Goal: Transaction & Acquisition: Book appointment/travel/reservation

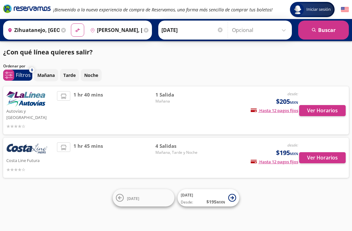
click at [48, 72] on p "Mañana" at bounding box center [45, 75] width 17 height 7
click at [324, 107] on button "Ver Horarios" at bounding box center [322, 110] width 47 height 11
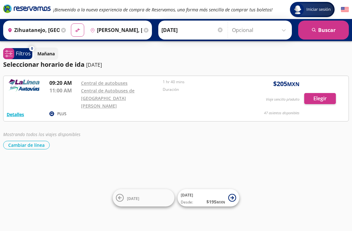
click at [19, 111] on button "Detalles" at bounding box center [15, 114] width 17 height 7
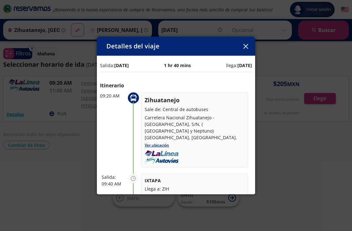
click at [246, 44] on icon "button" at bounding box center [245, 46] width 5 height 5
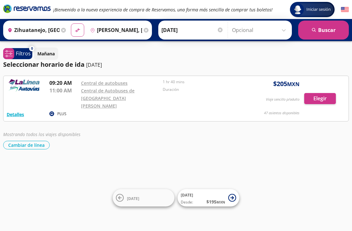
click at [34, 141] on button "Cambiar de línea" at bounding box center [26, 145] width 47 height 9
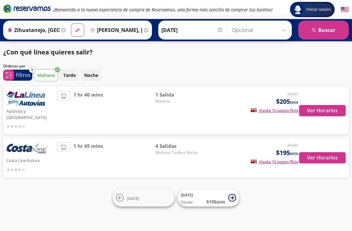
click at [326, 152] on button "Ver Horarios" at bounding box center [322, 157] width 47 height 11
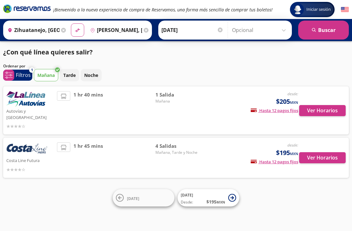
click at [48, 74] on p "Mañana" at bounding box center [45, 75] width 17 height 7
click at [49, 77] on p "Mañana" at bounding box center [45, 75] width 17 height 7
click at [333, 152] on button "Ver Horarios" at bounding box center [322, 157] width 47 height 11
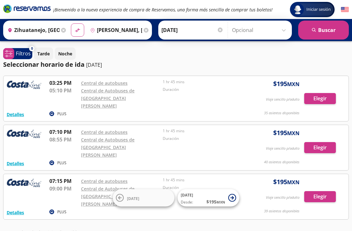
click at [47, 55] on p "Tarde" at bounding box center [43, 53] width 12 height 7
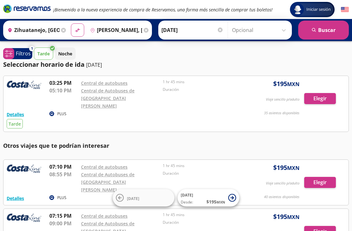
click at [47, 53] on p "Tarde" at bounding box center [43, 53] width 12 height 7
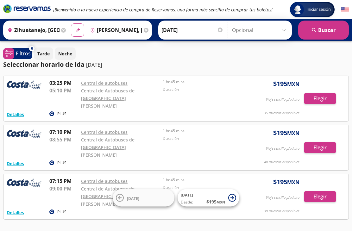
click at [48, 53] on p "Tarde" at bounding box center [43, 53] width 12 height 7
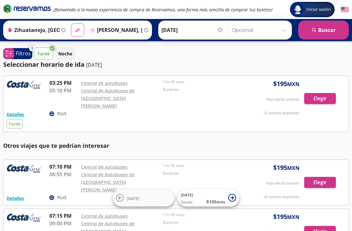
click at [51, 51] on button "Tarde" at bounding box center [43, 53] width 19 height 12
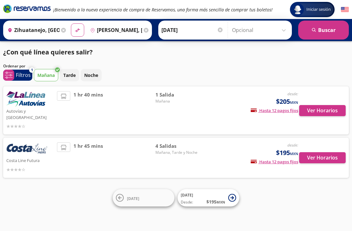
click at [329, 25] on button "search [GEOGRAPHIC_DATA]" at bounding box center [323, 30] width 51 height 19
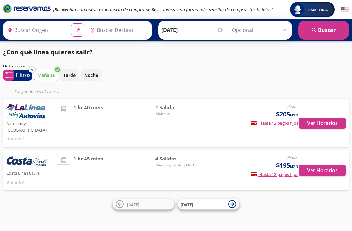
type input "Zihuatanejo, [GEOGRAPHIC_DATA]"
type input "[PERSON_NAME], [GEOGRAPHIC_DATA]"
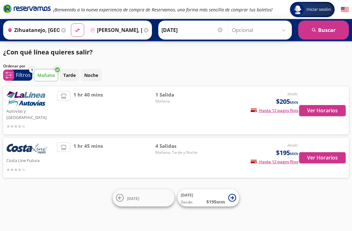
click at [321, 153] on button "Ver Horarios" at bounding box center [322, 157] width 47 height 11
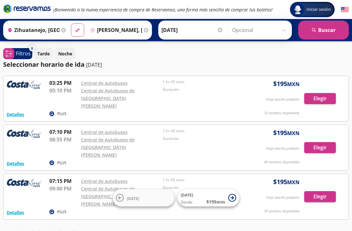
click at [47, 52] on p "Tarde" at bounding box center [43, 53] width 12 height 7
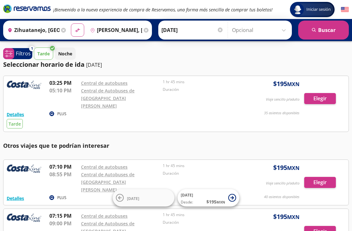
click at [24, 51] on p "Filtros" at bounding box center [23, 54] width 15 height 8
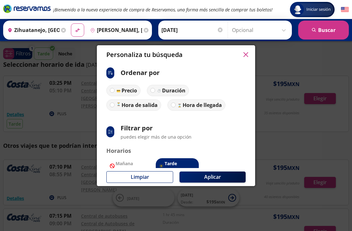
click at [117, 103] on img at bounding box center [118, 105] width 5 height 5
click at [114, 103] on input "Hora de salida" at bounding box center [112, 105] width 4 height 4
radio input "true"
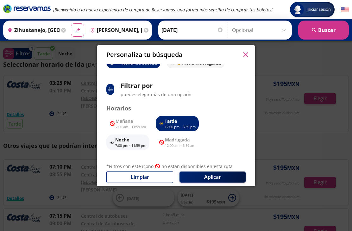
scroll to position [42, 0]
click at [188, 118] on p "Tarde" at bounding box center [180, 121] width 31 height 7
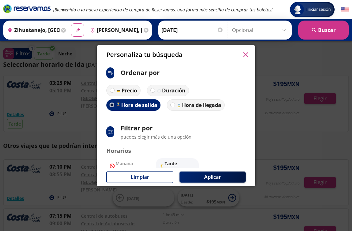
scroll to position [0, 0]
click at [221, 182] on button "Aplicar" at bounding box center [212, 177] width 66 height 11
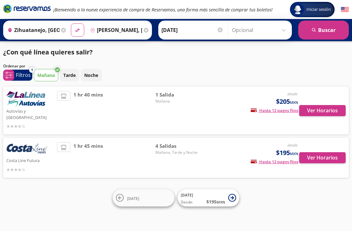
click at [327, 110] on button "Ver Horarios" at bounding box center [322, 110] width 47 height 11
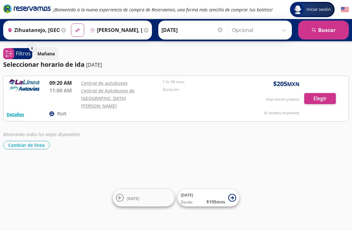
click at [322, 95] on button "Elegir" at bounding box center [320, 98] width 32 height 11
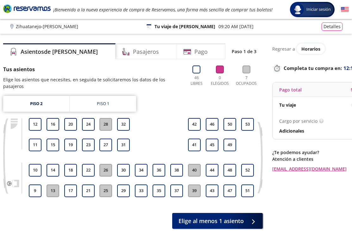
click at [109, 124] on button "28" at bounding box center [105, 124] width 13 height 13
click at [127, 125] on button "32" at bounding box center [123, 124] width 13 height 13
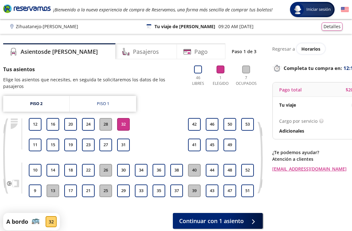
click at [128, 118] on button "32" at bounding box center [123, 124] width 13 height 13
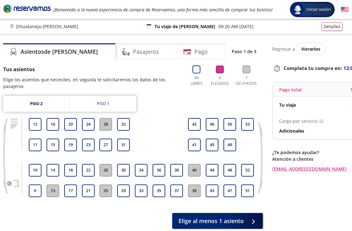
click at [105, 192] on button "25" at bounding box center [105, 191] width 13 height 13
click at [111, 99] on link "Piso 1" at bounding box center [103, 104] width 66 height 16
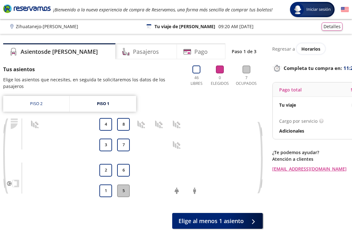
click at [40, 109] on link "Piso 2" at bounding box center [36, 104] width 66 height 16
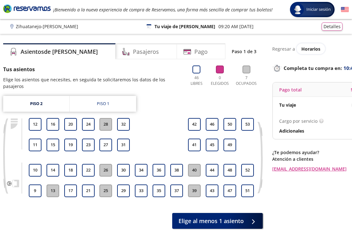
click at [129, 123] on button "32" at bounding box center [123, 124] width 13 height 13
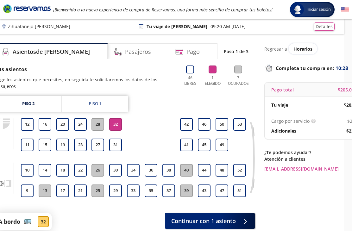
scroll to position [0, 25]
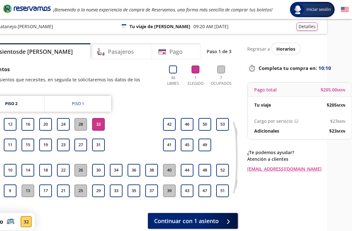
click at [169, 51] on h4 "Pago" at bounding box center [175, 51] width 13 height 9
click at [222, 214] on button "Continuar con 1 asiento" at bounding box center [193, 221] width 90 height 16
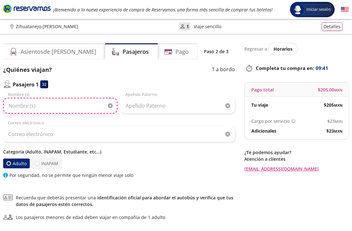
click at [64, 106] on input "Nombre (s)" at bounding box center [60, 106] width 114 height 16
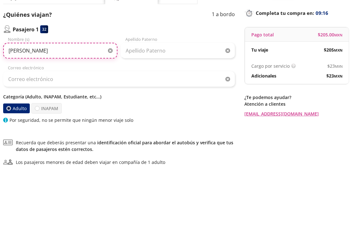
type input "[PERSON_NAME]"
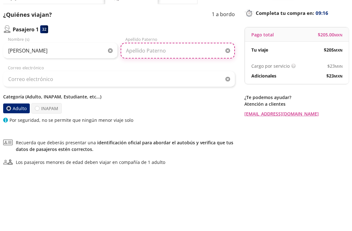
click at [142, 98] on input "Apellido Paterno" at bounding box center [178, 106] width 114 height 16
type input "[PERSON_NAME]"
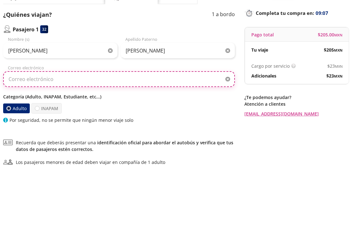
click at [41, 126] on input "Correo electrónico" at bounding box center [119, 134] width 232 height 16
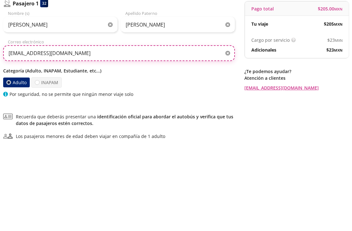
type input "[EMAIL_ADDRESS][DOMAIN_NAME]"
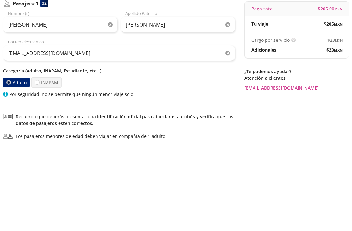
click at [45, 158] on label "INAPAM" at bounding box center [46, 163] width 30 height 10
click at [39, 161] on input "INAPAM" at bounding box center [37, 163] width 4 height 4
radio input "true"
radio input "false"
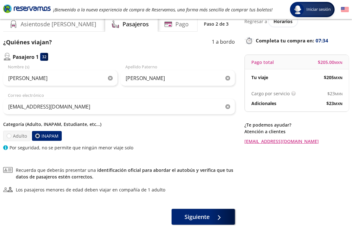
scroll to position [28, 0]
click at [206, 215] on span "Siguiente" at bounding box center [197, 216] width 25 height 9
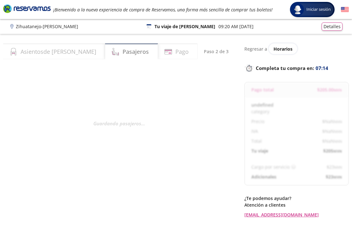
select select "MX"
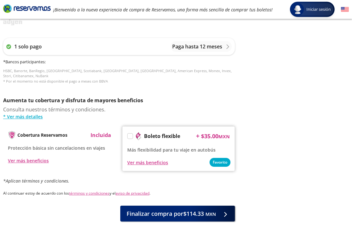
scroll to position [269, 0]
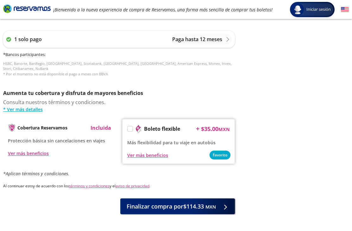
click at [182, 202] on span "Finalizar compra por $114.33 MXN" at bounding box center [171, 206] width 89 height 9
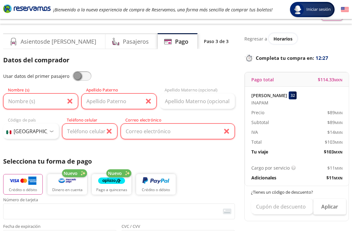
scroll to position [0, 0]
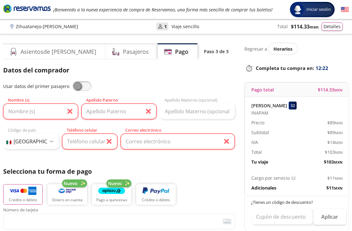
click at [80, 84] on span at bounding box center [81, 85] width 19 height 9
click at [72, 81] on input "checkbox" at bounding box center [72, 81] width 0 height 0
type input "[PERSON_NAME]"
type input "[EMAIL_ADDRESS][DOMAIN_NAME]"
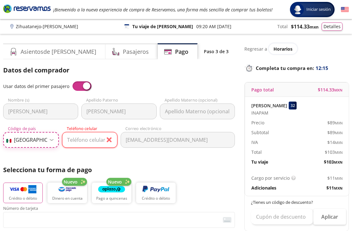
click at [48, 141] on select "Código de país [GEOGRAPHIC_DATA] +1 [GEOGRAPHIC_DATA] +52 [GEOGRAPHIC_DATA] +57…" at bounding box center [31, 140] width 56 height 16
select select "SV"
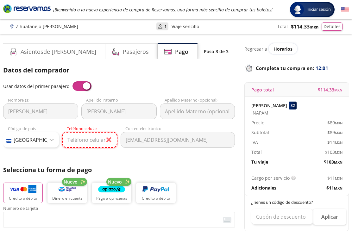
click at [90, 143] on input "Teléfono celular" at bounding box center [90, 140] width 56 height 16
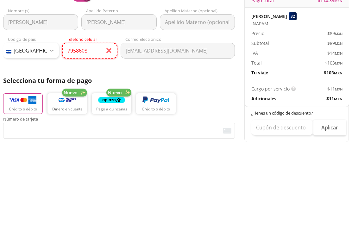
type input "7958 6088"
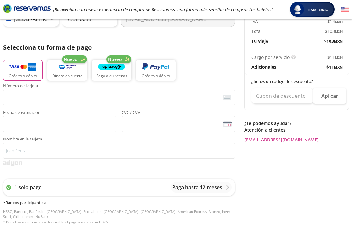
scroll to position [124, 0]
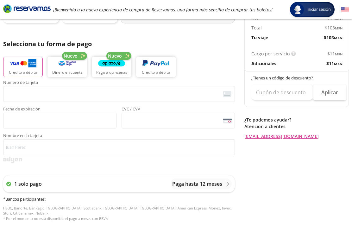
click at [337, 159] on div "Regresar a Horarios Completa tu compra en : 11:12 Pago total $ 114.33 MXN [PERS…" at bounding box center [296, 149] width 104 height 461
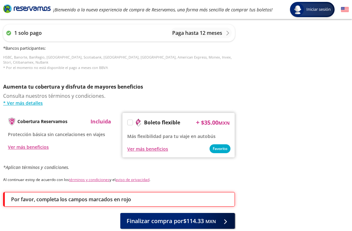
scroll to position [290, 0]
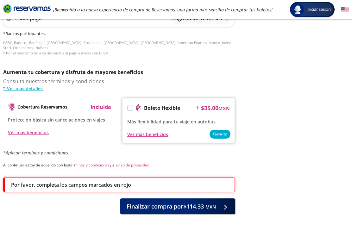
click at [188, 203] on span "Finalizar compra por $114.33 MXN" at bounding box center [171, 206] width 89 height 9
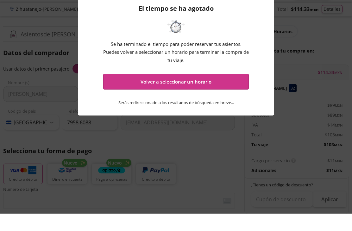
scroll to position [19, 0]
